Goal: Information Seeking & Learning: Compare options

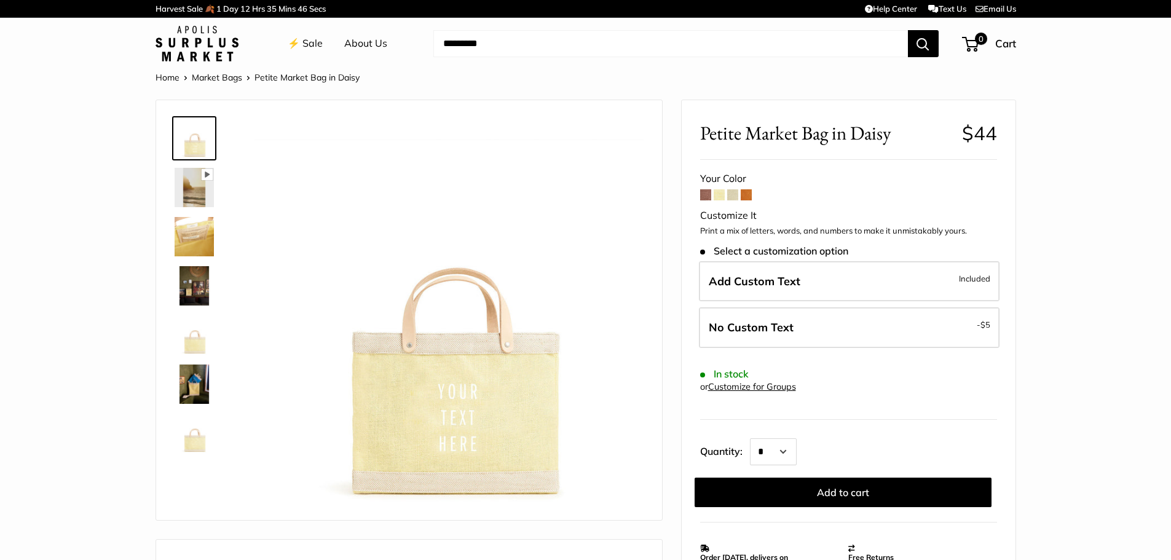
click at [729, 196] on span at bounding box center [732, 194] width 11 height 11
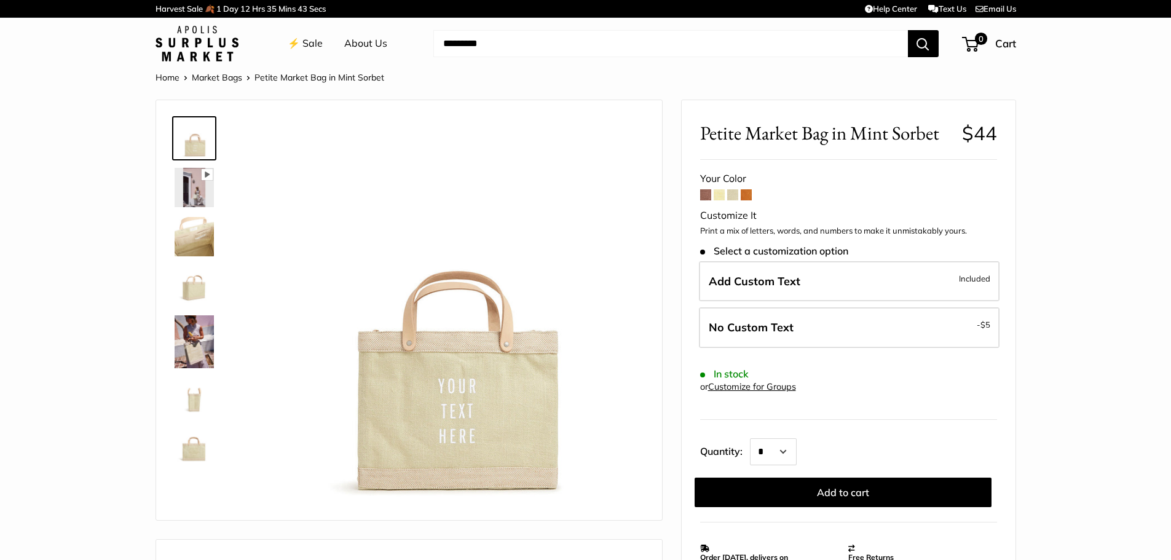
click at [747, 197] on span at bounding box center [746, 194] width 11 height 11
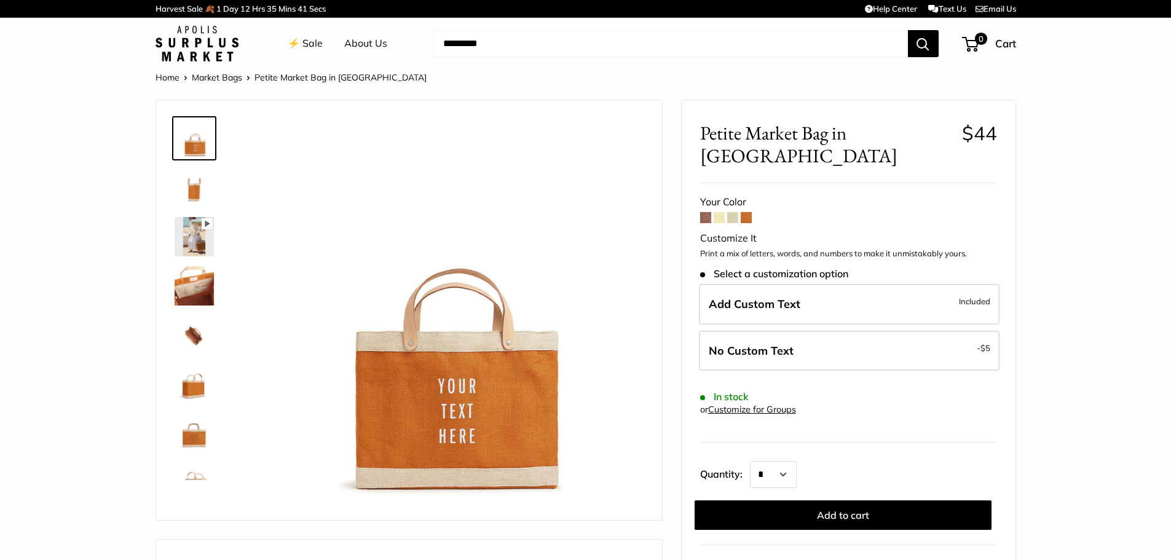
click at [704, 212] on span at bounding box center [705, 217] width 11 height 11
click at [210, 80] on link "Market Bags" at bounding box center [217, 77] width 50 height 11
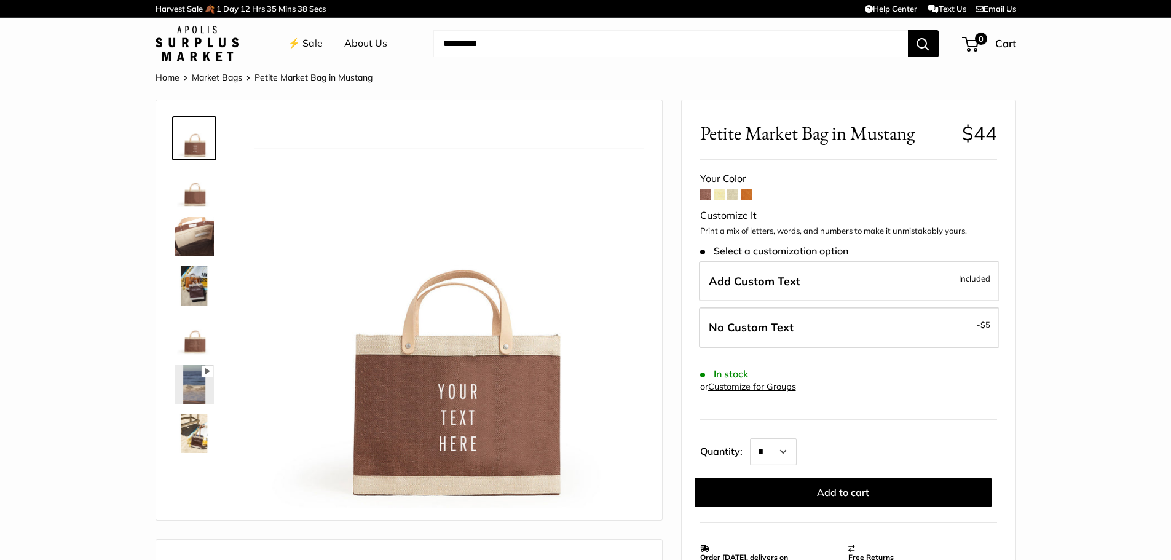
click at [199, 441] on img at bounding box center [194, 433] width 39 height 39
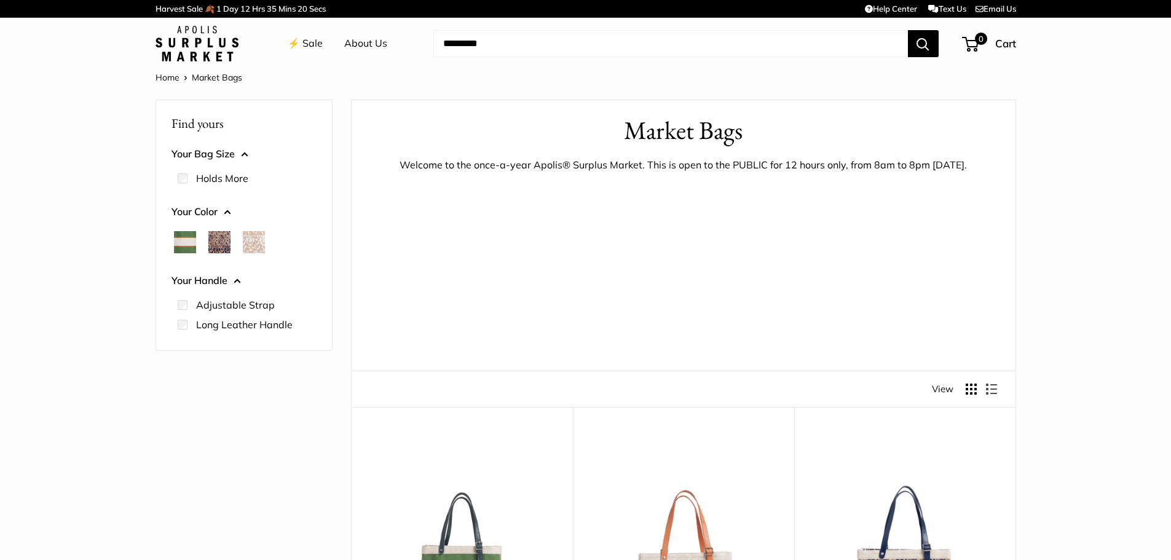
click at [309, 43] on link "⚡️ Sale" at bounding box center [305, 43] width 35 height 18
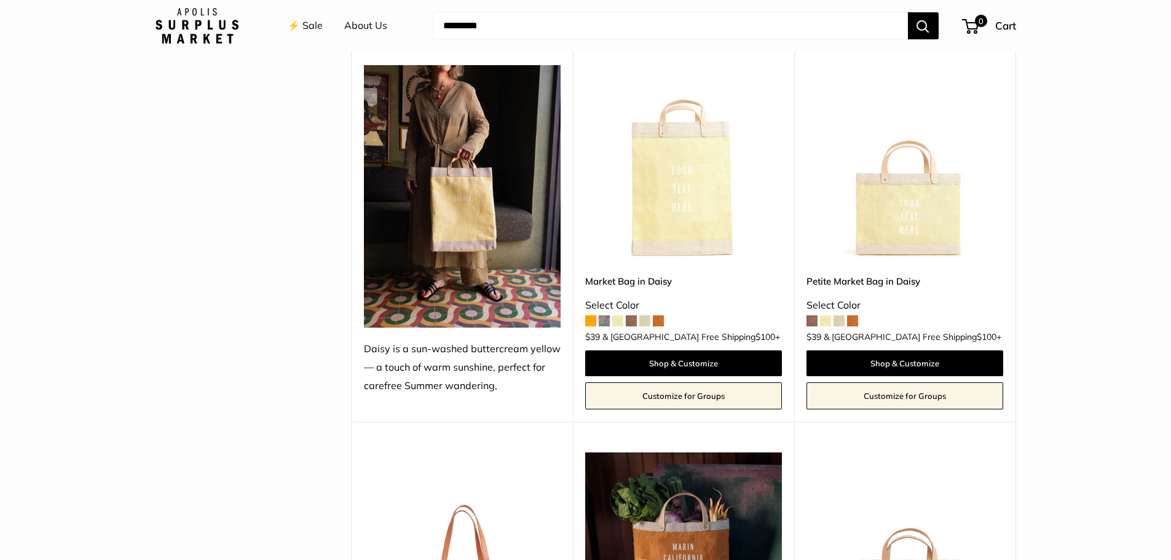
scroll to position [1352, 0]
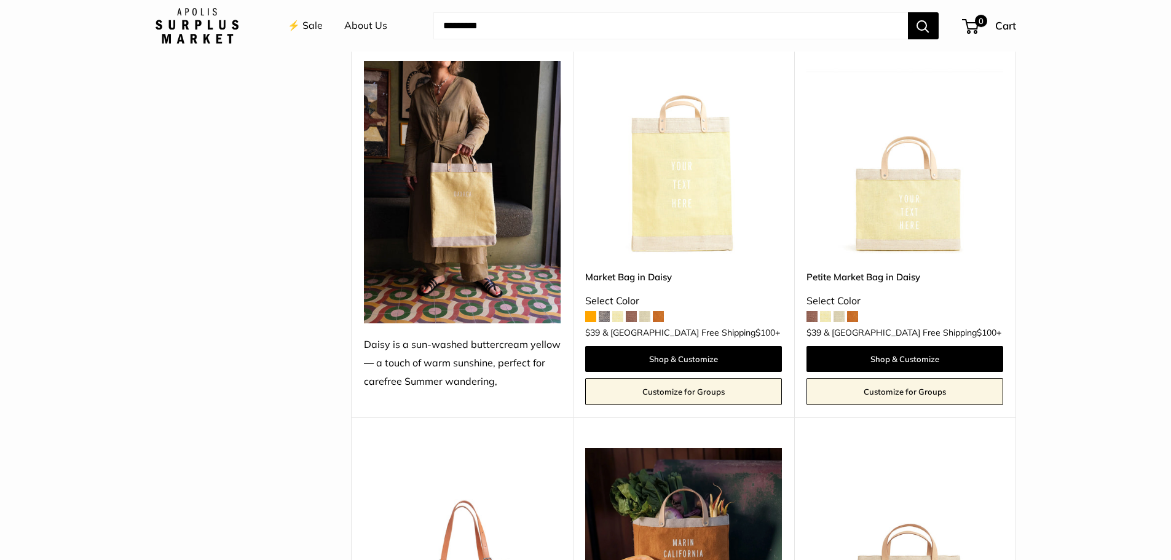
click at [605, 311] on span at bounding box center [604, 316] width 11 height 11
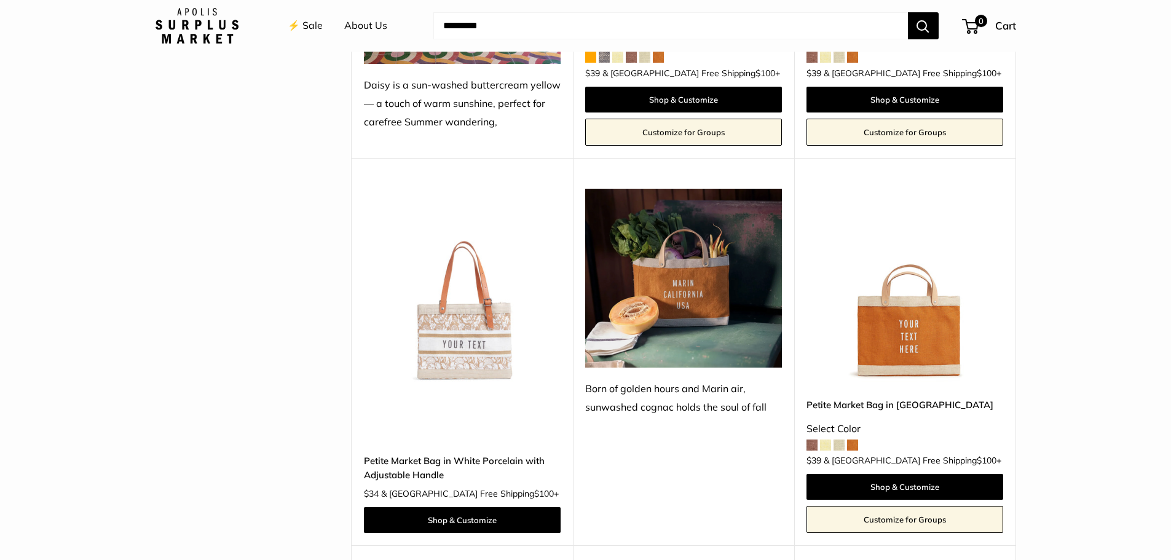
scroll to position [1598, 0]
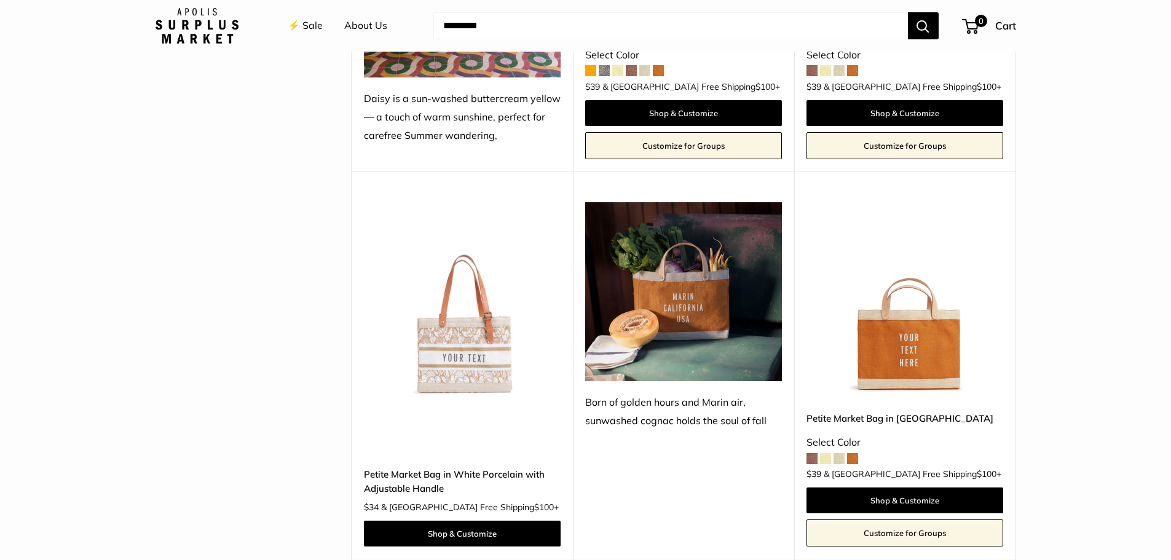
click at [838, 453] on span at bounding box center [838, 458] width 11 height 11
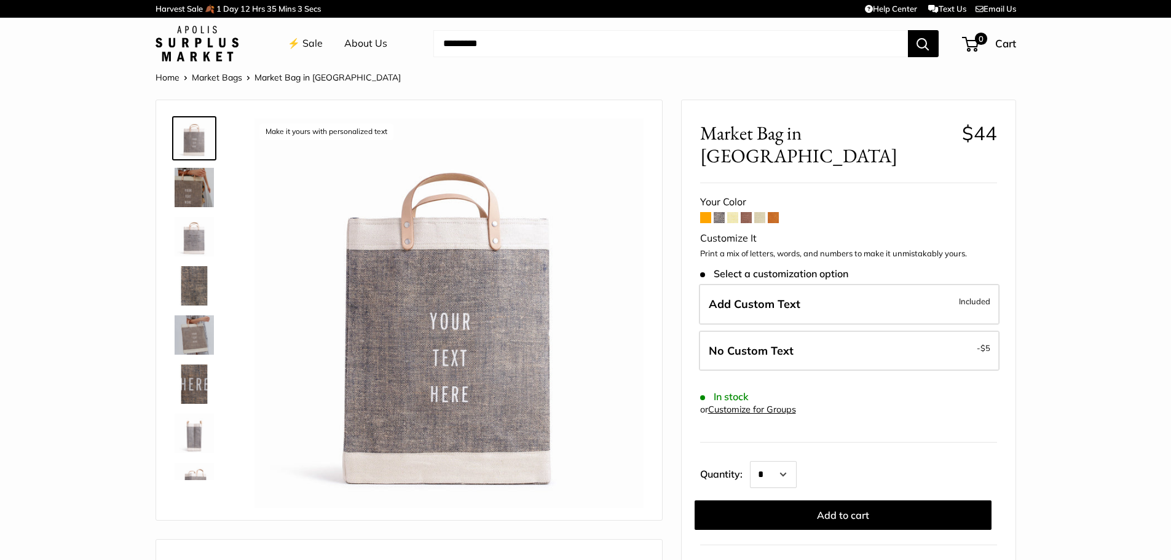
click at [716, 212] on span at bounding box center [719, 217] width 11 height 11
click at [194, 291] on img at bounding box center [194, 285] width 39 height 39
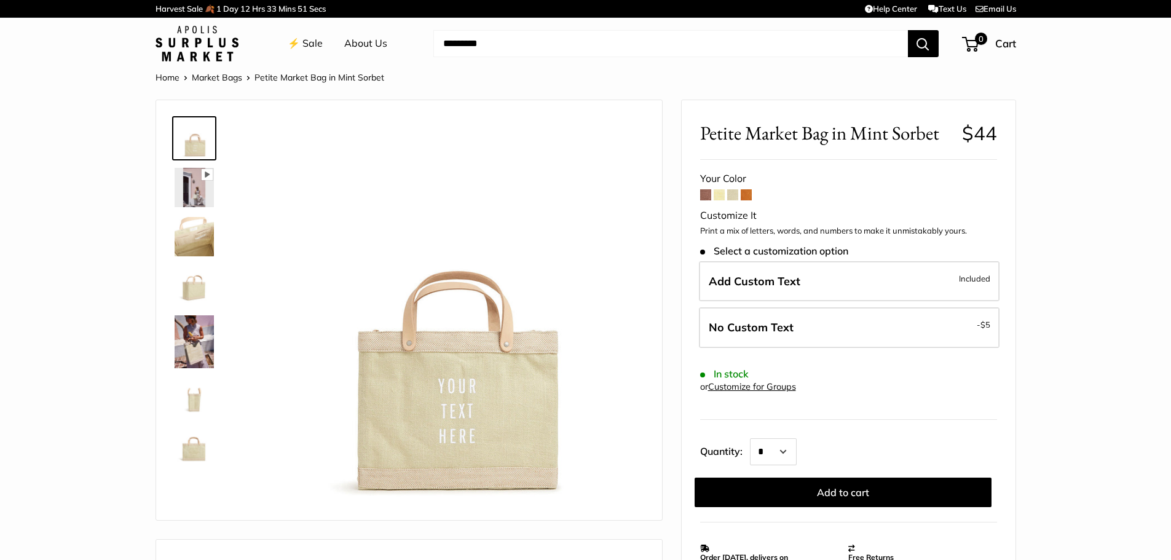
click at [704, 195] on span at bounding box center [705, 194] width 11 height 11
click at [157, 74] on link "Home" at bounding box center [168, 77] width 24 height 11
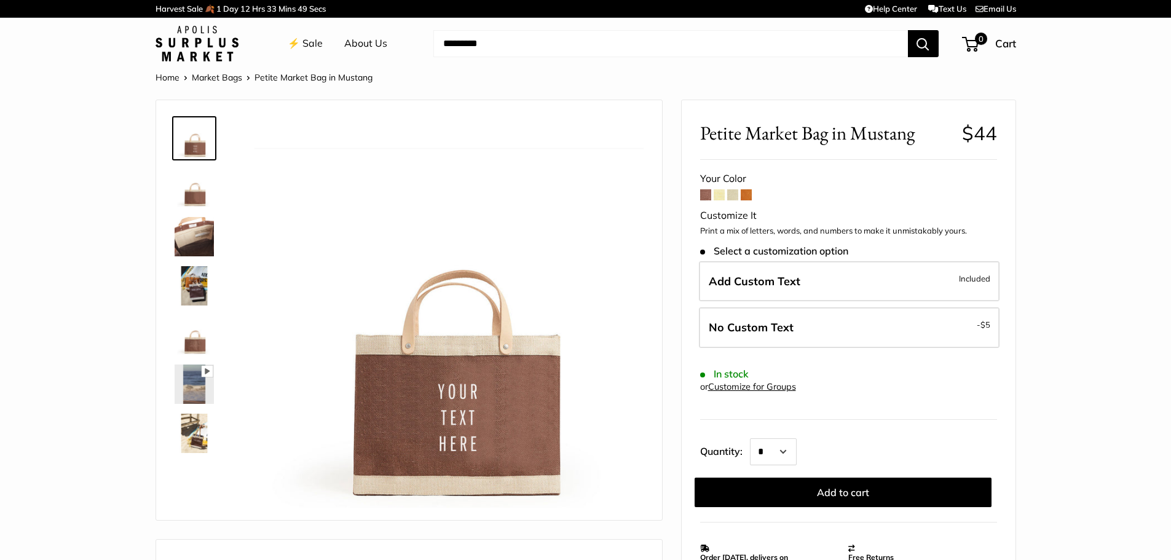
click at [720, 197] on span at bounding box center [719, 194] width 11 height 11
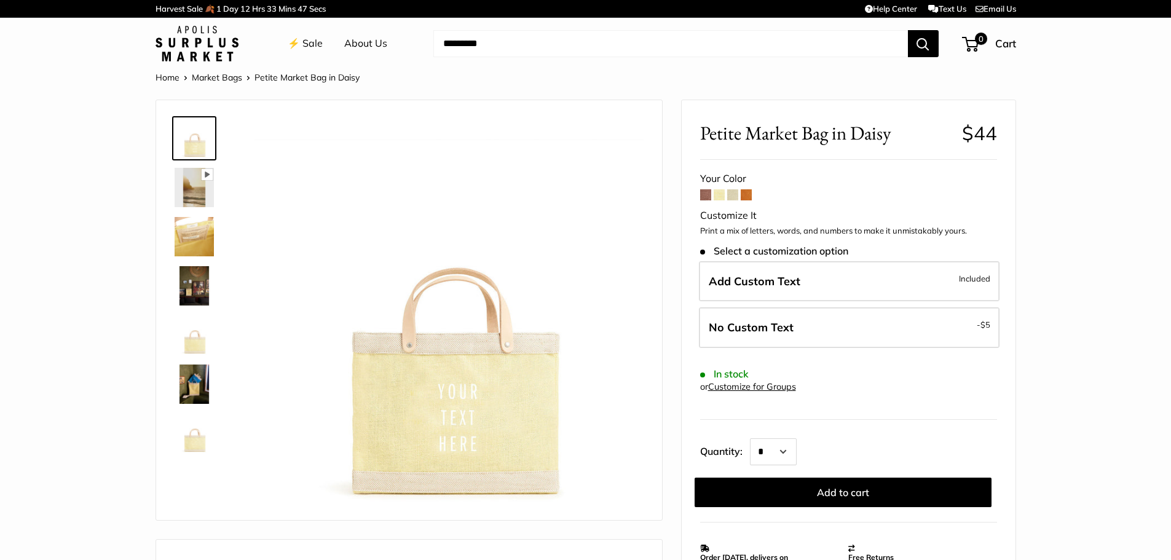
click at [735, 195] on span at bounding box center [732, 194] width 11 height 11
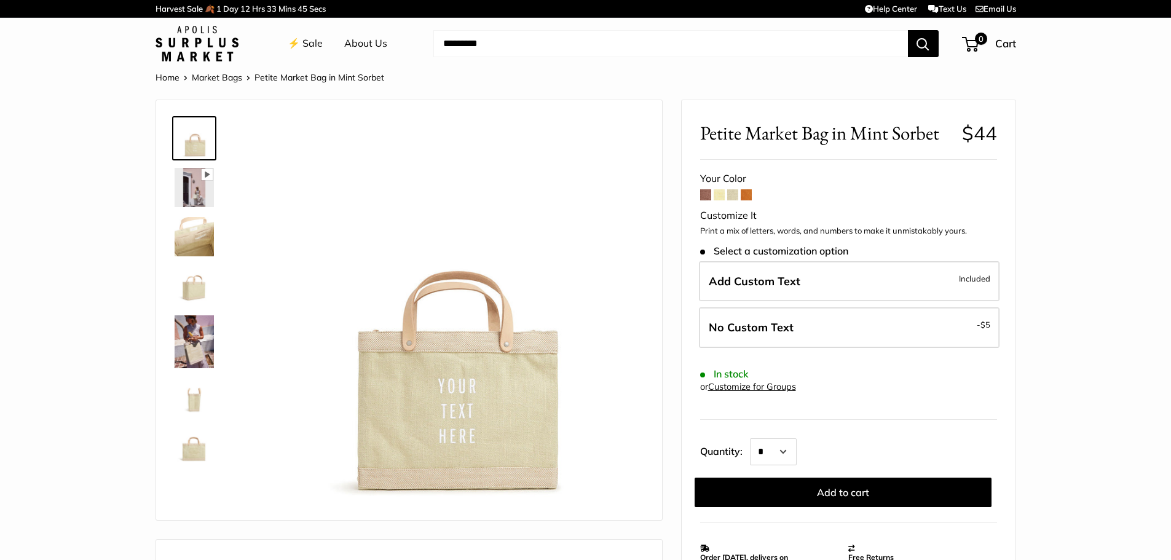
click at [749, 196] on span at bounding box center [746, 194] width 11 height 11
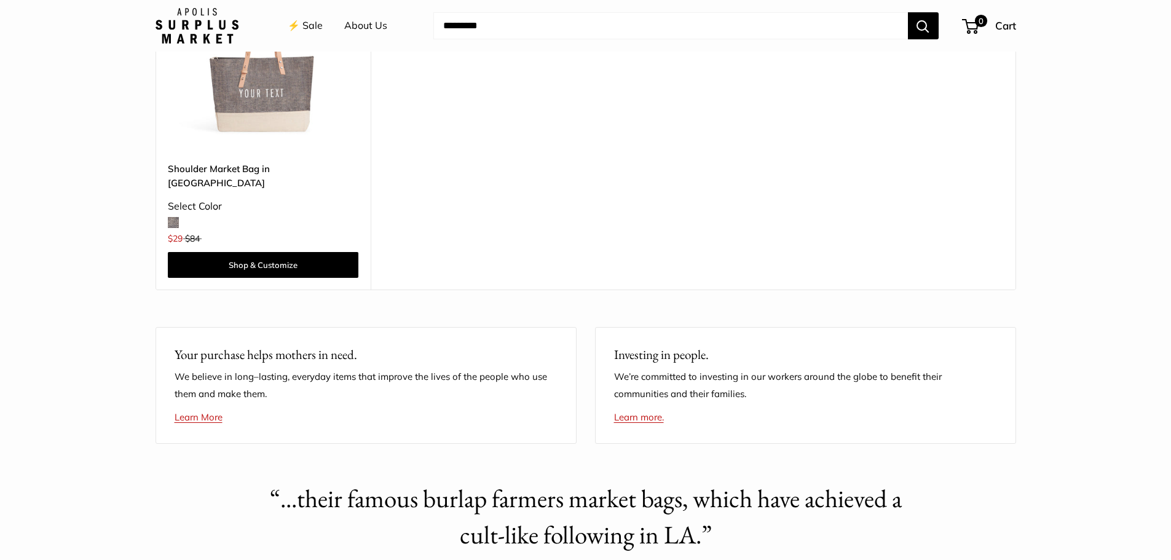
scroll to position [3135, 0]
